Goal: Information Seeking & Learning: Learn about a topic

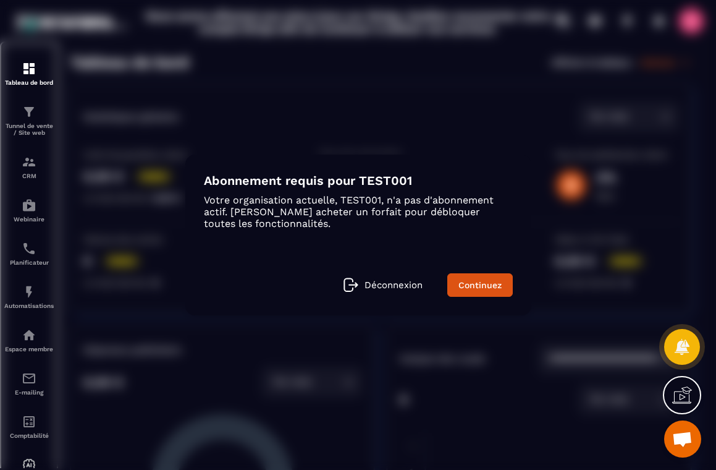
click at [32, 129] on div "Modal window" at bounding box center [358, 235] width 716 height 470
click at [30, 117] on div "Modal window" at bounding box center [358, 235] width 716 height 470
click at [31, 200] on div "Modal window" at bounding box center [358, 235] width 716 height 470
click at [466, 278] on link "Continuez" at bounding box center [479, 284] width 65 height 23
